Goal: Information Seeking & Learning: Learn about a topic

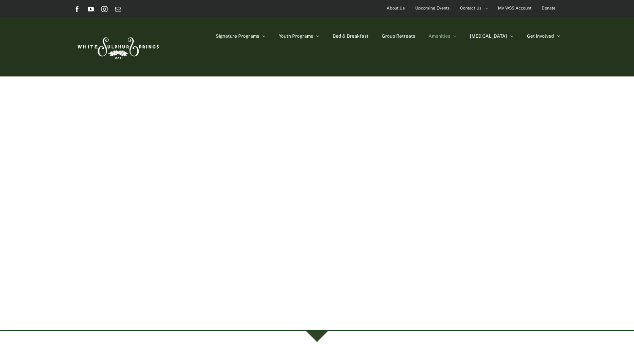
click at [457, 36] on link "Amenities" at bounding box center [443, 36] width 28 height 38
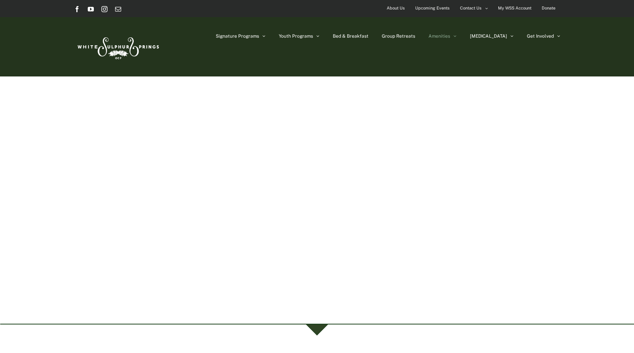
click at [457, 37] on icon "Main Menu" at bounding box center [455, 35] width 3 height 5
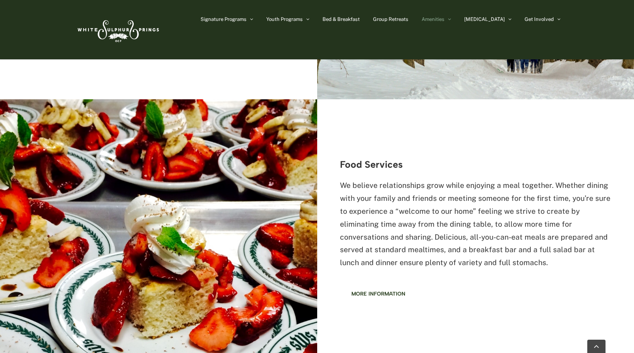
scroll to position [1102, 0]
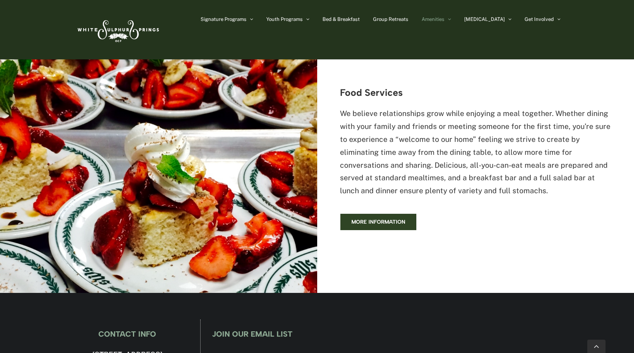
click at [366, 230] on link "More information" at bounding box center [378, 221] width 77 height 17
